Goal: Complete application form

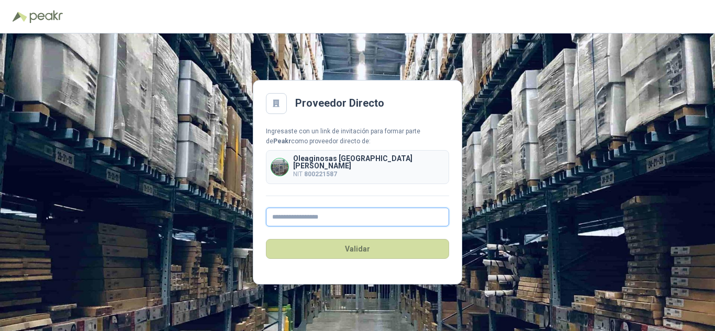
click at [295, 215] on input "text" at bounding box center [357, 217] width 183 height 19
type input "**********"
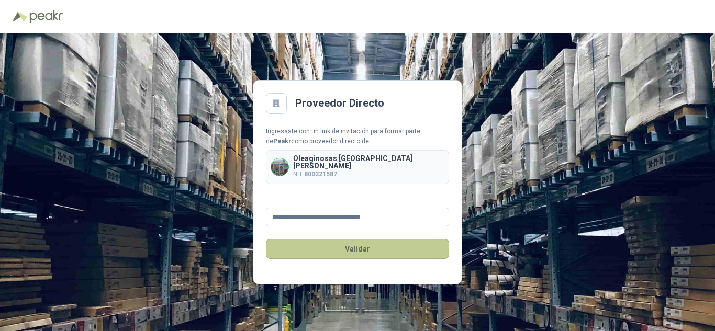
click at [359, 239] on button "Validar" at bounding box center [357, 249] width 183 height 20
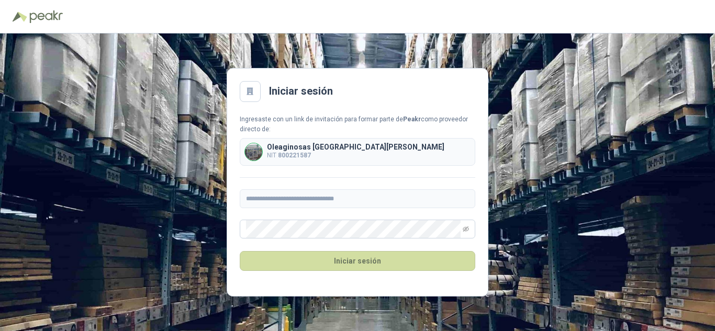
click at [374, 281] on div "Iniciar sesión" at bounding box center [358, 261] width 236 height 45
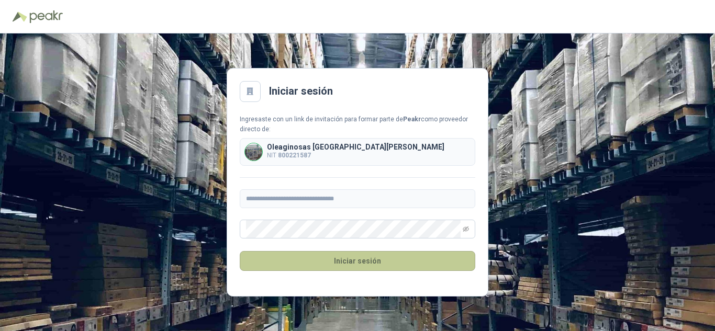
click at [339, 258] on button "Iniciar sesión" at bounding box center [358, 261] width 236 height 20
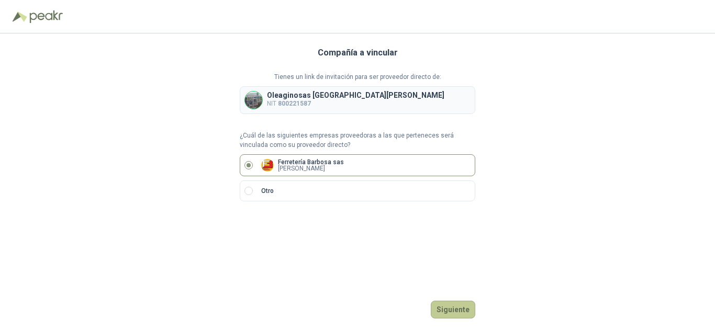
click at [451, 313] on button "Siguiente" at bounding box center [453, 310] width 45 height 18
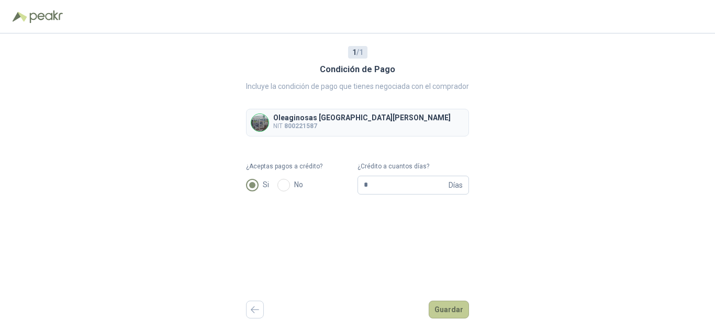
click at [446, 313] on button "Guardar" at bounding box center [449, 310] width 40 height 18
click at [456, 312] on button "Guardar" at bounding box center [449, 310] width 40 height 18
click at [448, 309] on button "Guardar" at bounding box center [449, 310] width 40 height 18
click at [383, 213] on div "1 / 1 Condición de Pago Incluye la condición de pago que tienes negociada con e…" at bounding box center [357, 183] width 223 height 298
click at [257, 307] on icon "button" at bounding box center [255, 310] width 9 height 8
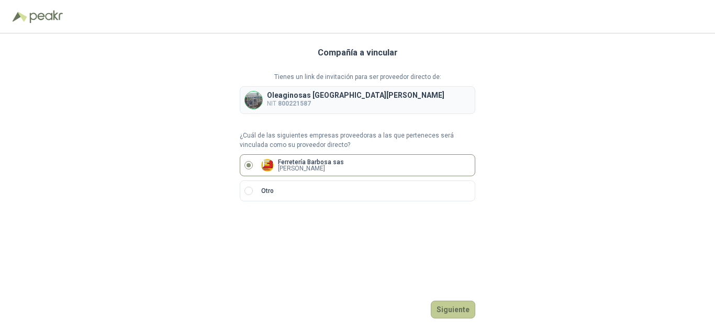
click at [451, 311] on button "Siguiente" at bounding box center [453, 310] width 45 height 18
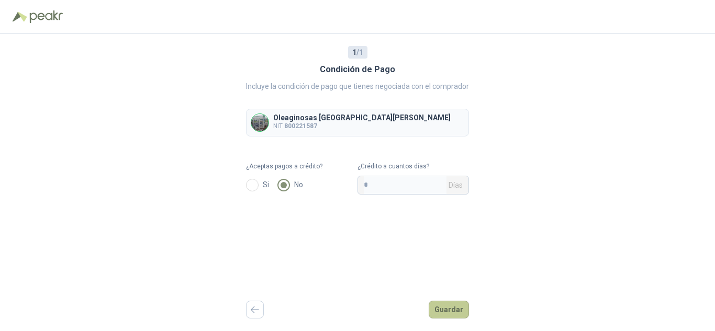
click at [453, 309] on button "Guardar" at bounding box center [449, 310] width 40 height 18
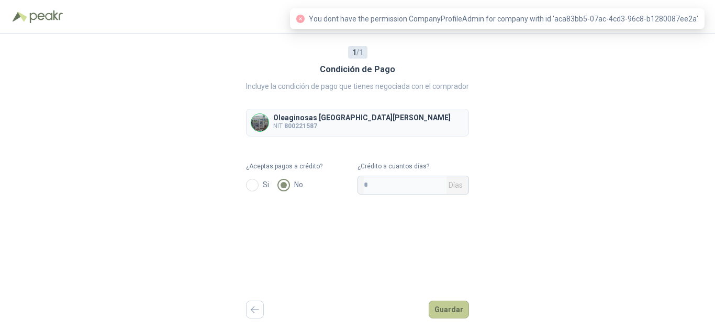
click at [449, 312] on button "Guardar" at bounding box center [449, 310] width 40 height 18
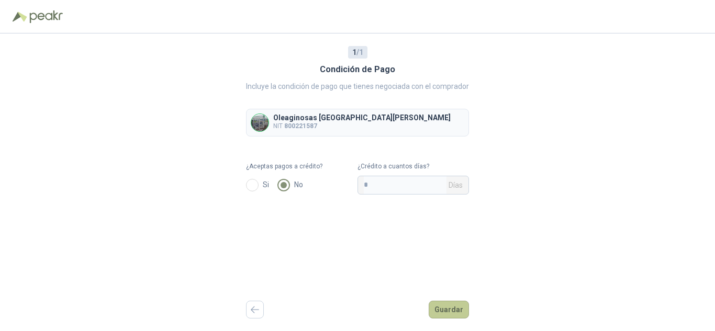
click at [442, 312] on button "Guardar" at bounding box center [449, 310] width 40 height 18
click at [367, 185] on input "*" at bounding box center [405, 185] width 83 height 18
type input "*"
click at [452, 307] on button "Guardar" at bounding box center [449, 310] width 40 height 18
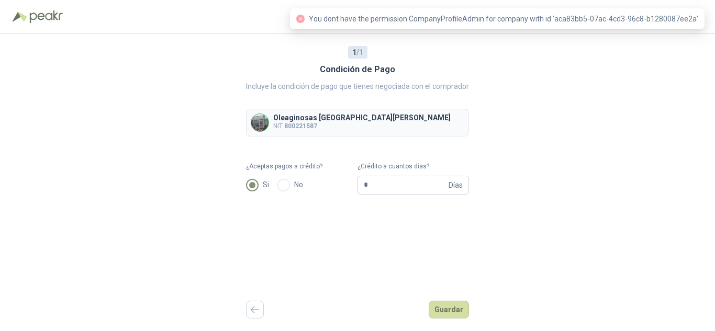
click at [468, 19] on span "You dont have the permission CompanyProfileAdmin for company with id 'aca83bb5-…" at bounding box center [504, 19] width 390 height 8
click at [328, 16] on span "You dont have the permission CompanyProfileAdmin for company with id 'aca83bb5-…" at bounding box center [504, 19] width 390 height 8
click at [282, 128] on p "NIT 800221587" at bounding box center [362, 126] width 178 height 10
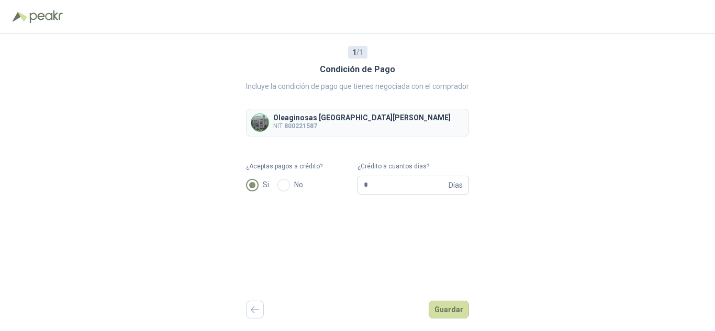
click at [357, 52] on span "1 / 1" at bounding box center [357, 53] width 11 height 12
click at [253, 313] on icon "button" at bounding box center [255, 310] width 9 height 8
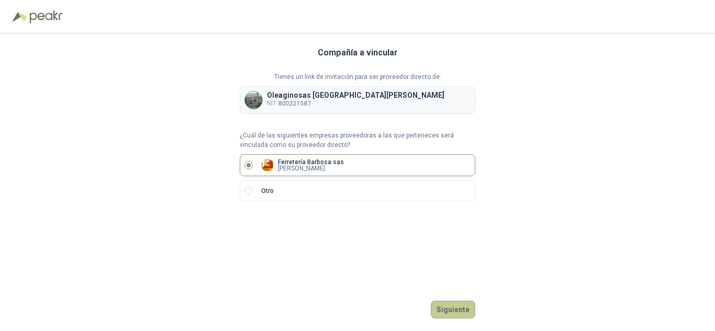
drag, startPoint x: 449, startPoint y: 312, endPoint x: 455, endPoint y: 312, distance: 5.8
click at [455, 312] on button "Siguiente" at bounding box center [453, 310] width 45 height 18
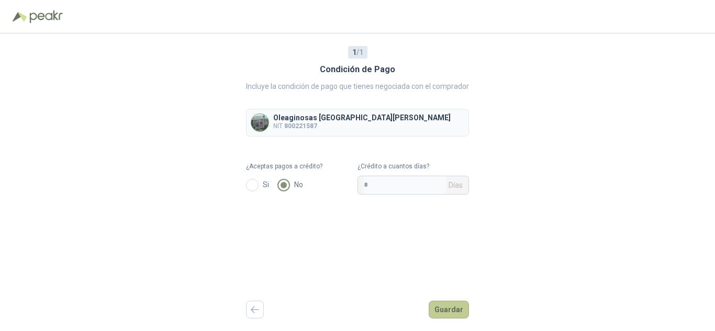
click at [448, 308] on button "Guardar" at bounding box center [449, 310] width 40 height 18
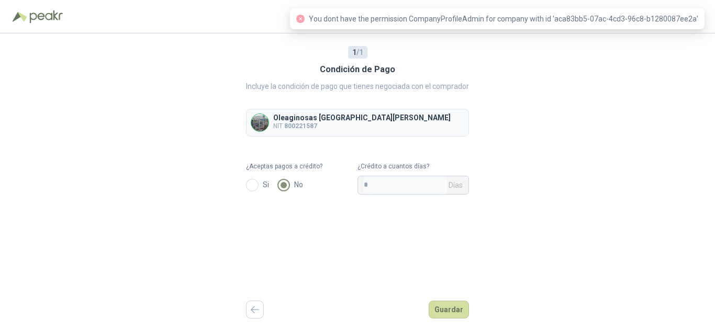
click at [483, 22] on span "You dont have the permission CompanyProfileAdmin for company with id 'aca83bb5-…" at bounding box center [504, 19] width 390 height 8
click at [436, 314] on button "Guardar" at bounding box center [449, 310] width 40 height 18
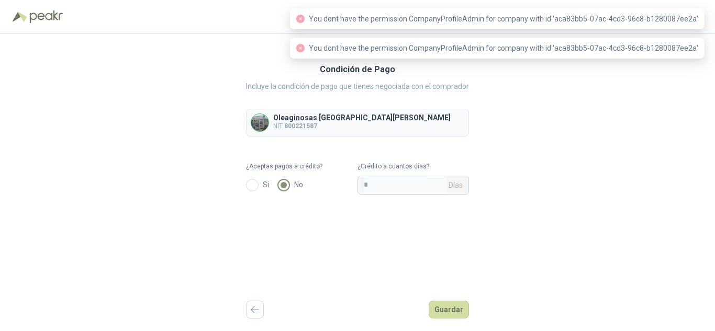
click at [452, 48] on body "1 / 1 Condición de Pago Incluye la condición de pago que tienes negociada con e…" at bounding box center [357, 165] width 715 height 331
click at [512, 56] on div "You dont have the permission CompanyProfileAdmin for company with id 'aca83bb5-…" at bounding box center [497, 48] width 415 height 21
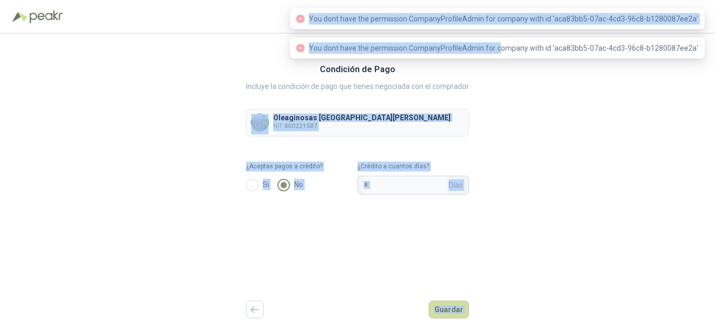
drag, startPoint x: 507, startPoint y: 41, endPoint x: 503, endPoint y: 48, distance: 8.4
click at [505, 45] on body "1 / 1 Condición de Pago Incluye la condición de pago que tienes negociada con e…" at bounding box center [357, 165] width 715 height 331
click at [497, 21] on span "You dont have the permission CompanyProfileAdmin for company with id 'aca83bb5-…" at bounding box center [504, 19] width 390 height 8
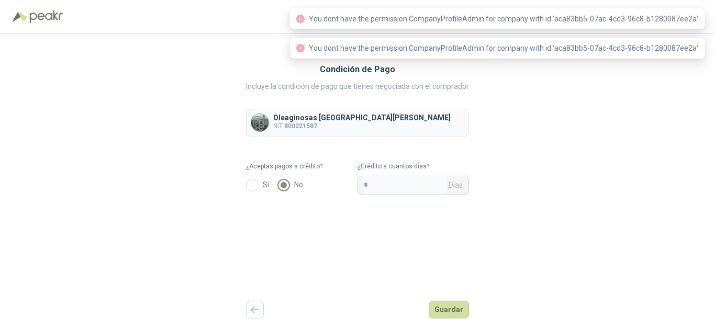
click at [527, 51] on span "You dont have the permission CompanyProfileAdmin for company with id 'aca83bb5-…" at bounding box center [504, 48] width 390 height 8
click at [535, 18] on span "You dont have the permission CompanyProfileAdmin for company with id 'aca83bb5-…" at bounding box center [504, 19] width 390 height 8
click at [604, 191] on div "1 / 1 Condición de Pago Incluye la condición de pago que tienes negociada con e…" at bounding box center [357, 183] width 715 height 298
click at [450, 311] on button "Guardar" at bounding box center [449, 310] width 40 height 18
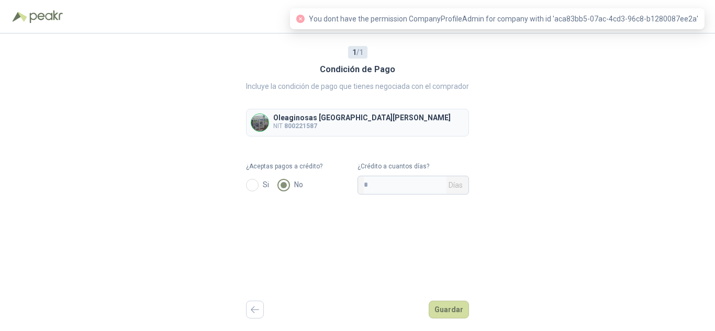
click at [591, 23] on span "You dont have the permission CompanyProfileAdmin for company with id 'aca83bb5-…" at bounding box center [504, 19] width 390 height 8
click at [619, 194] on div "1 / 1 Condición de Pago Incluye la condición de pago que tienes negociada con e…" at bounding box center [357, 183] width 715 height 298
click at [246, 55] on div "1 / 1 Condición de Pago Incluye la condición de pago que tienes negociada con e…" at bounding box center [357, 183] width 715 height 298
click at [305, 18] on icon "close-circle" at bounding box center [300, 19] width 8 height 8
click at [634, 201] on div "1 / 1 Condición de Pago Incluye la condición de pago que tienes negociada con e…" at bounding box center [357, 183] width 715 height 298
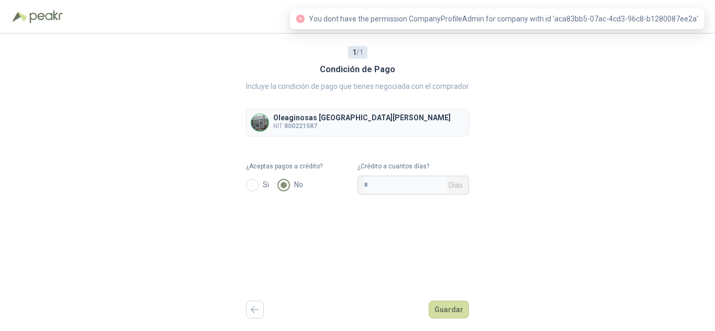
click at [634, 201] on div "1 / 1 Condición de Pago Incluye la condición de pago que tienes negociada con e…" at bounding box center [357, 183] width 715 height 298
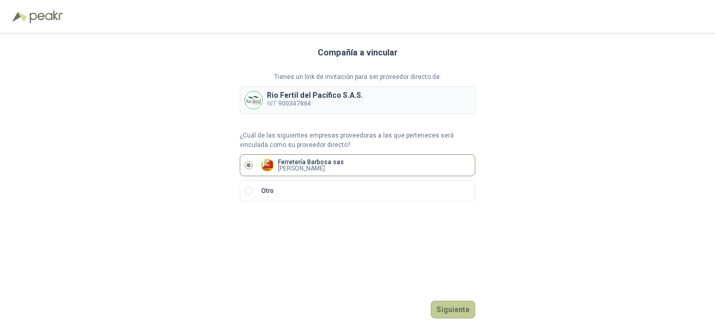
click at [442, 308] on button "Siguiente" at bounding box center [453, 310] width 45 height 18
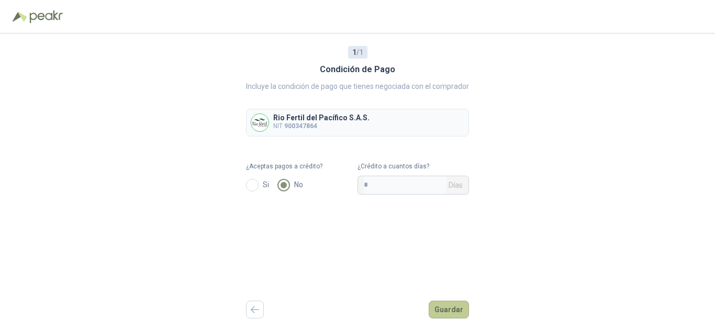
click at [450, 310] on button "Guardar" at bounding box center [449, 310] width 40 height 18
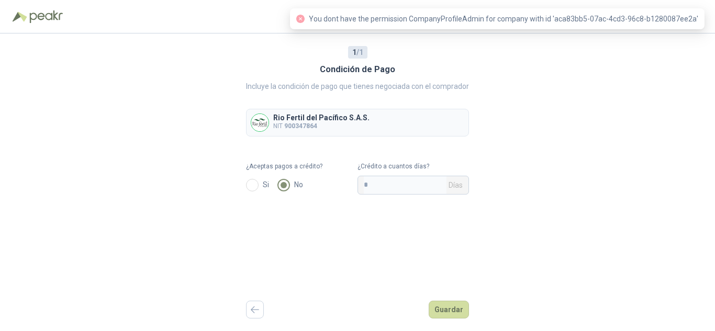
click at [350, 275] on div "1 / 1 Condición de Pago Incluye la condición de pago que tienes negociada con e…" at bounding box center [357, 183] width 223 height 298
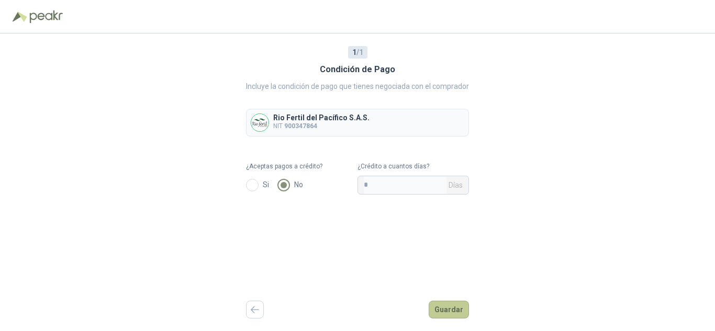
click at [441, 312] on button "Guardar" at bounding box center [449, 310] width 40 height 18
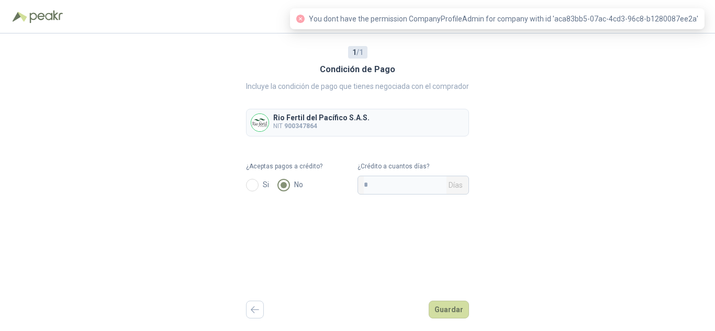
click at [13, 215] on div "1 / 1 Condición de Pago Incluye la condición de pago que tienes negociada con e…" at bounding box center [357, 183] width 715 height 298
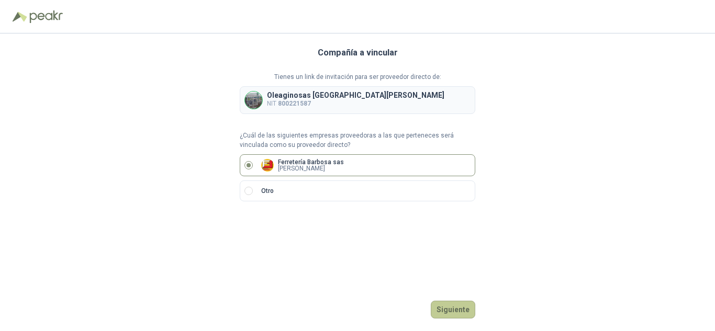
click at [450, 305] on button "Siguiente" at bounding box center [453, 310] width 45 height 18
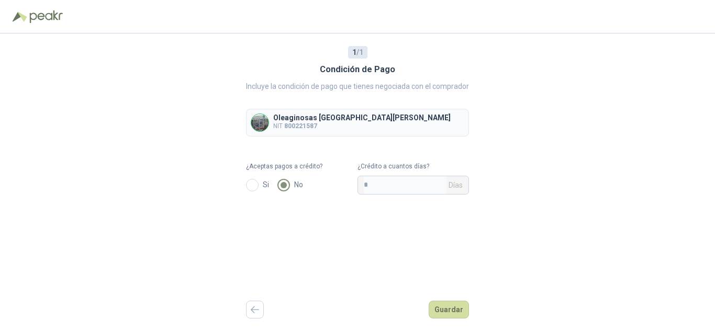
click at [450, 305] on button "Guardar" at bounding box center [449, 310] width 40 height 18
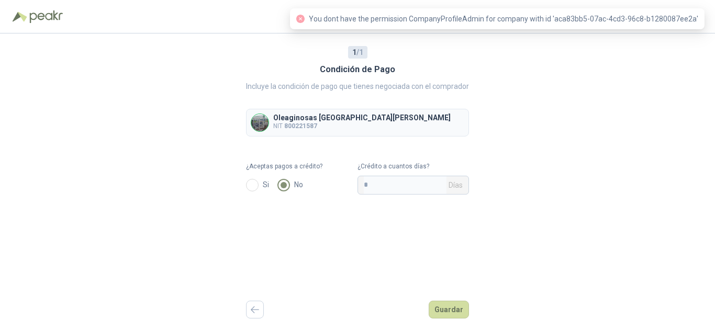
click at [478, 26] on div "You dont have the permission CompanyProfileAdmin for company with id 'aca83bb5-…" at bounding box center [497, 18] width 415 height 21
